Goal: Task Accomplishment & Management: Manage account settings

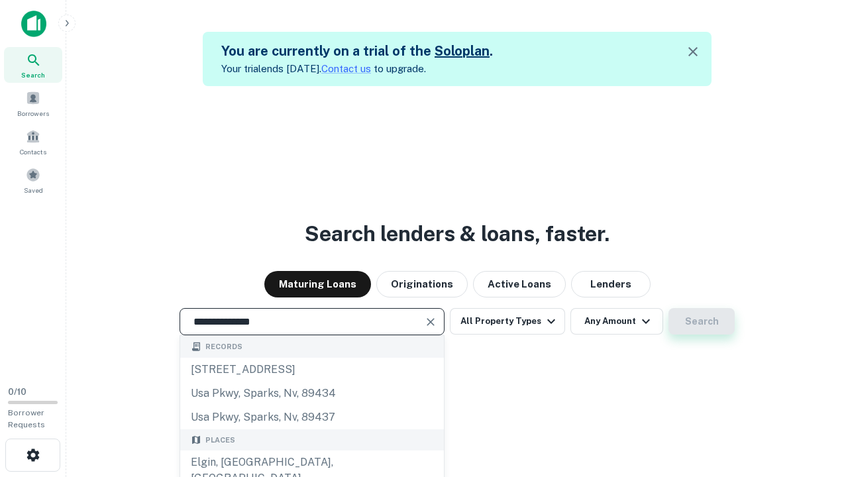
type input "**********"
click at [668, 308] on button "Search" at bounding box center [701, 321] width 66 height 27
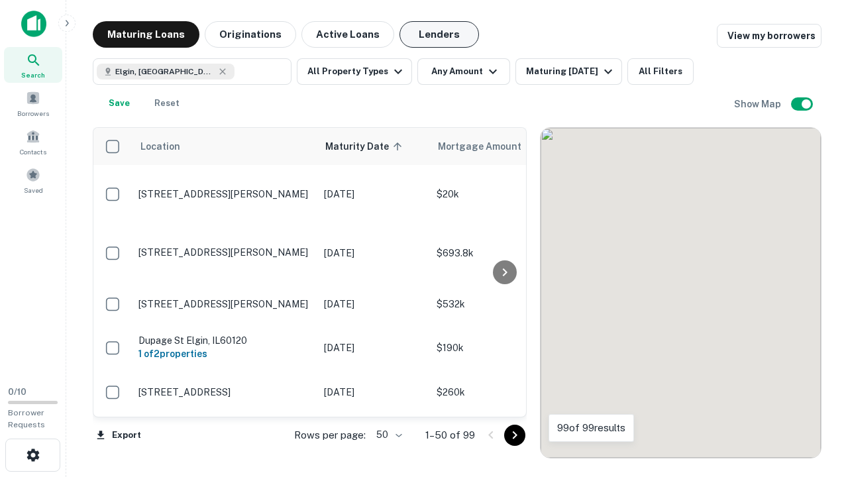
click at [439, 34] on button "Lenders" at bounding box center [439, 34] width 80 height 27
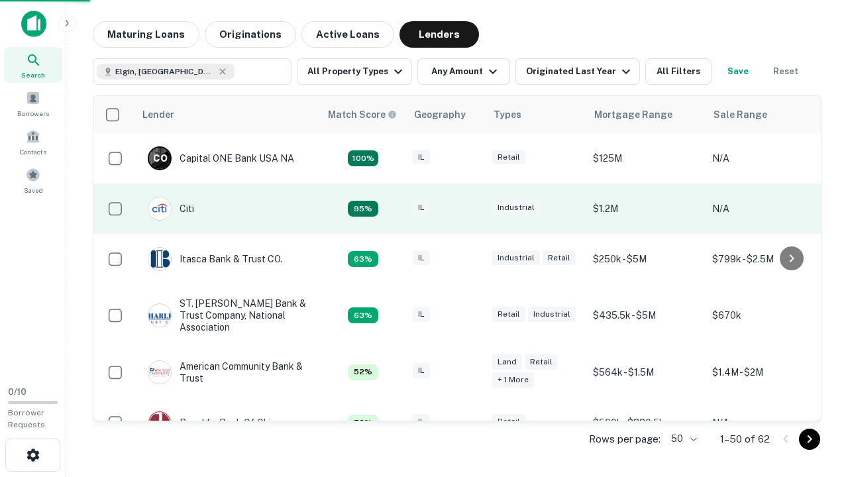
click at [470, 209] on div "IL" at bounding box center [446, 209] width 66 height 18
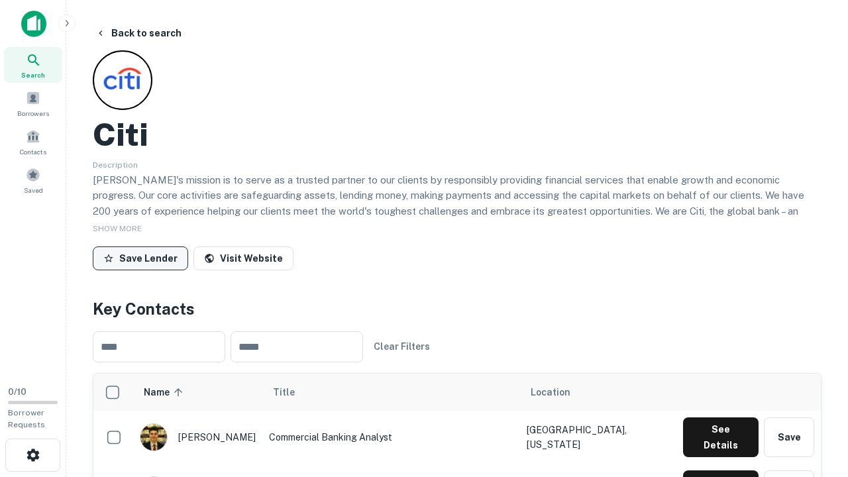
click at [140, 258] on button "Save Lender" at bounding box center [140, 258] width 95 height 24
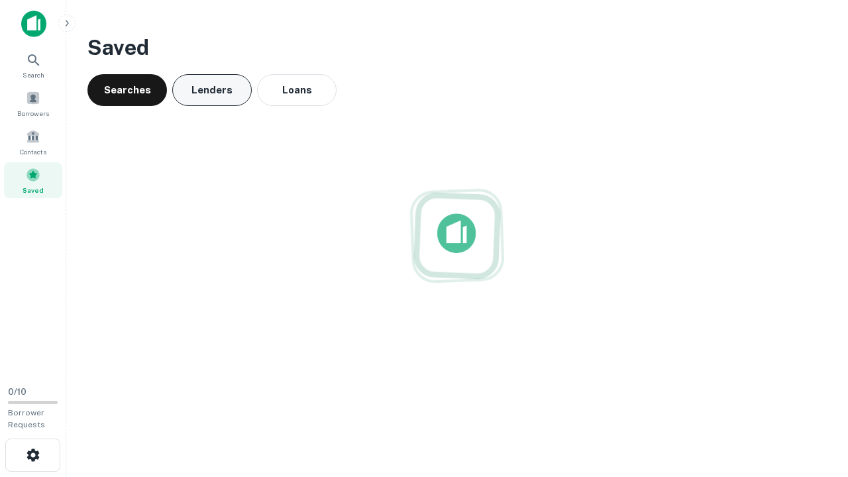
click at [212, 90] on button "Lenders" at bounding box center [212, 90] width 80 height 32
